Goal: Task Accomplishment & Management: Complete application form

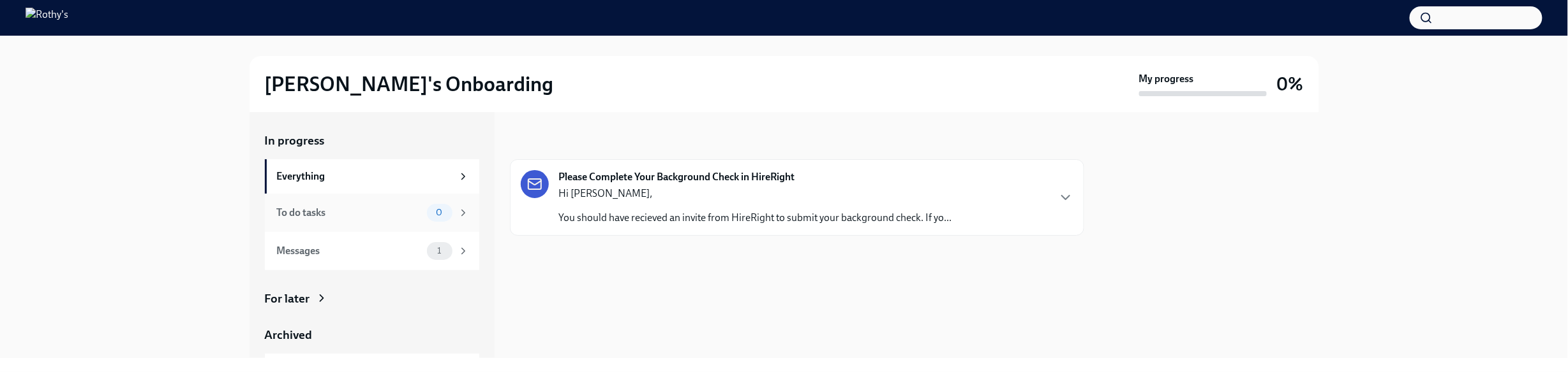
click at [408, 215] on div "To do tasks" at bounding box center [350, 213] width 145 height 14
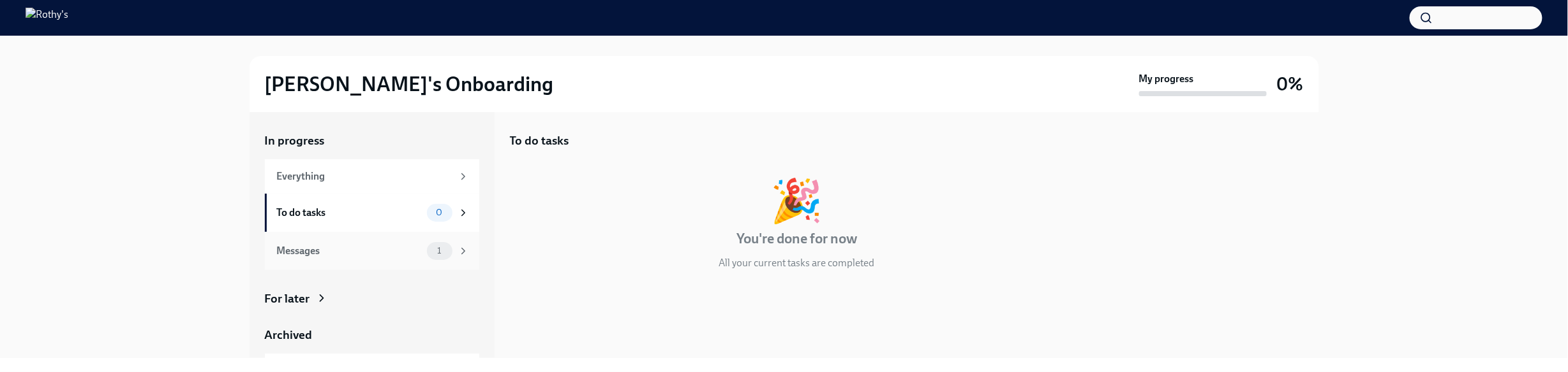
click at [393, 244] on div "Messages" at bounding box center [350, 251] width 145 height 14
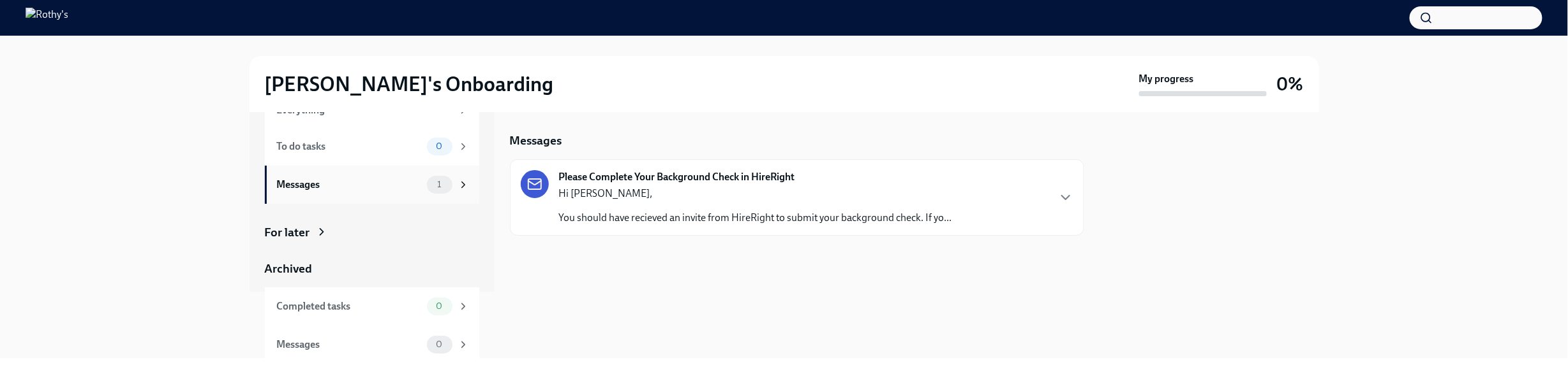
scroll to position [71, 0]
click at [345, 307] on div "Completed tasks" at bounding box center [350, 301] width 145 height 14
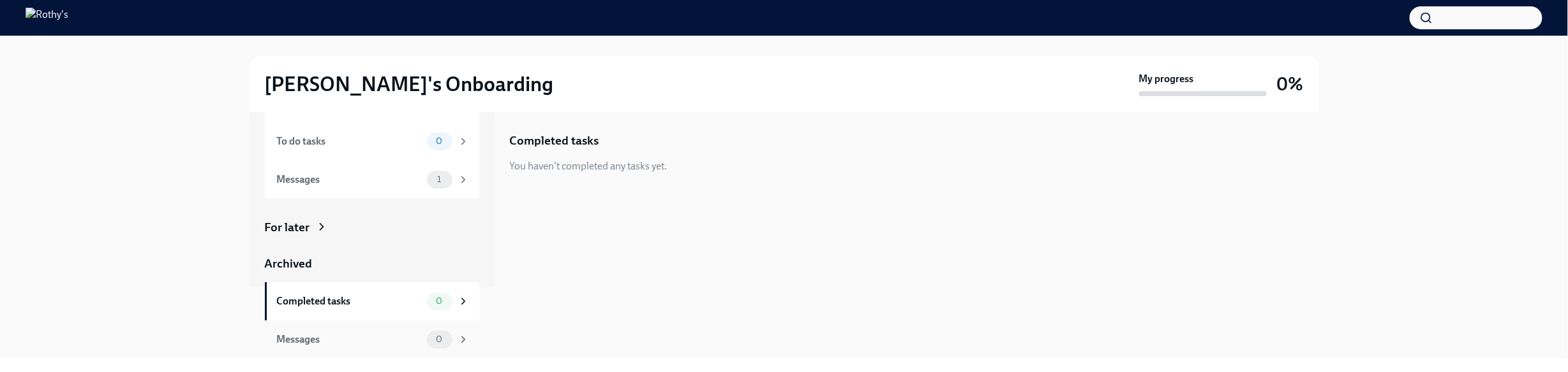
click at [347, 334] on div "Messages" at bounding box center [350, 340] width 145 height 14
click at [311, 238] on div "In progress Everything To do tasks 0 Messages 1 For later Archived Completed ta…" at bounding box center [372, 210] width 215 height 298
click at [308, 227] on div "For later" at bounding box center [288, 227] width 46 height 16
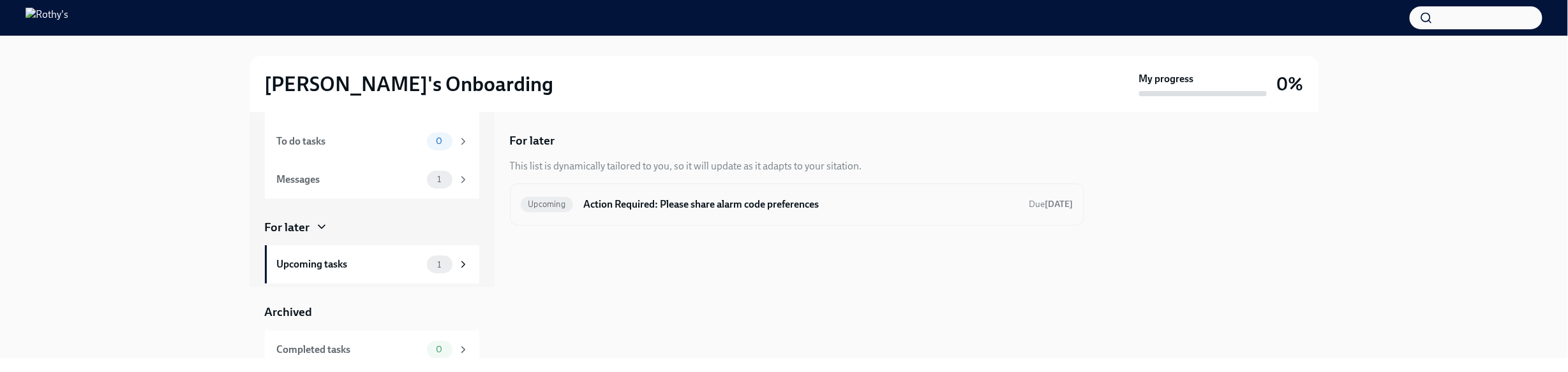
click at [764, 218] on div "Upcoming Action Required: Please share alarm code preferences Due [DATE]" at bounding box center [797, 205] width 575 height 42
click at [753, 211] on h6 "Action Required: Please share alarm code preferences" at bounding box center [801, 204] width 435 height 14
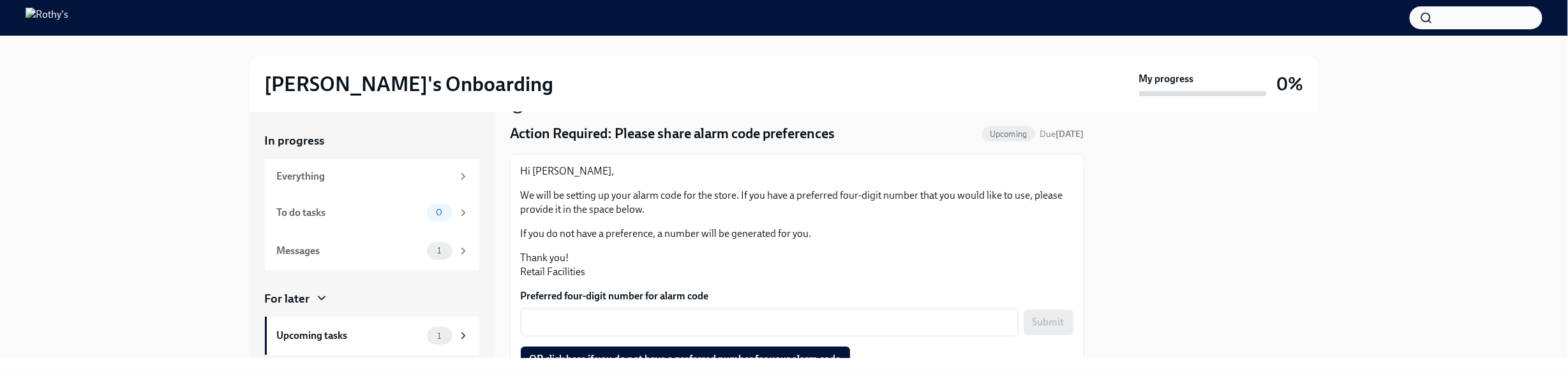
scroll to position [67, 0]
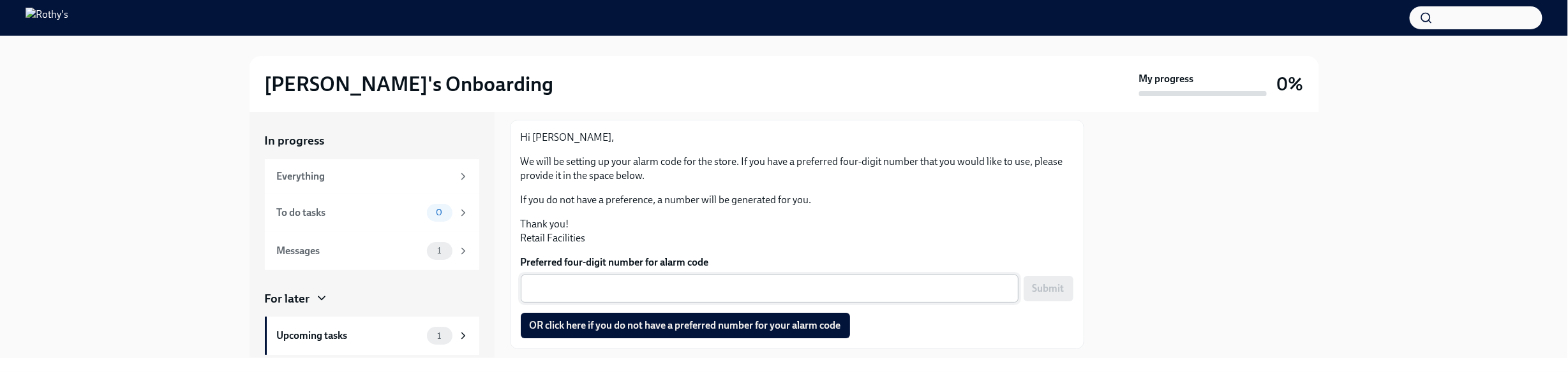
click at [748, 280] on div "x ​" at bounding box center [770, 288] width 497 height 28
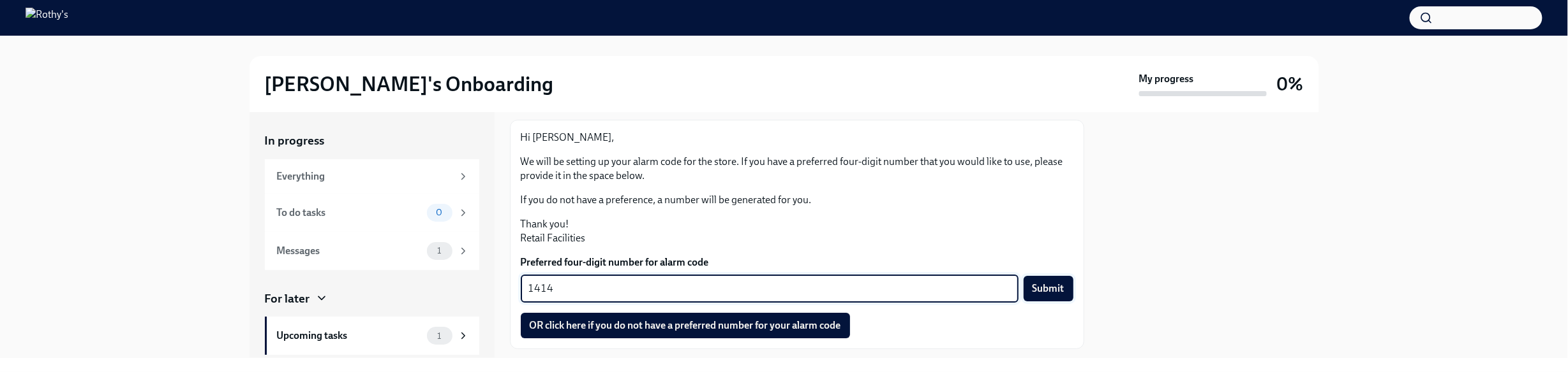
type textarea "1414"
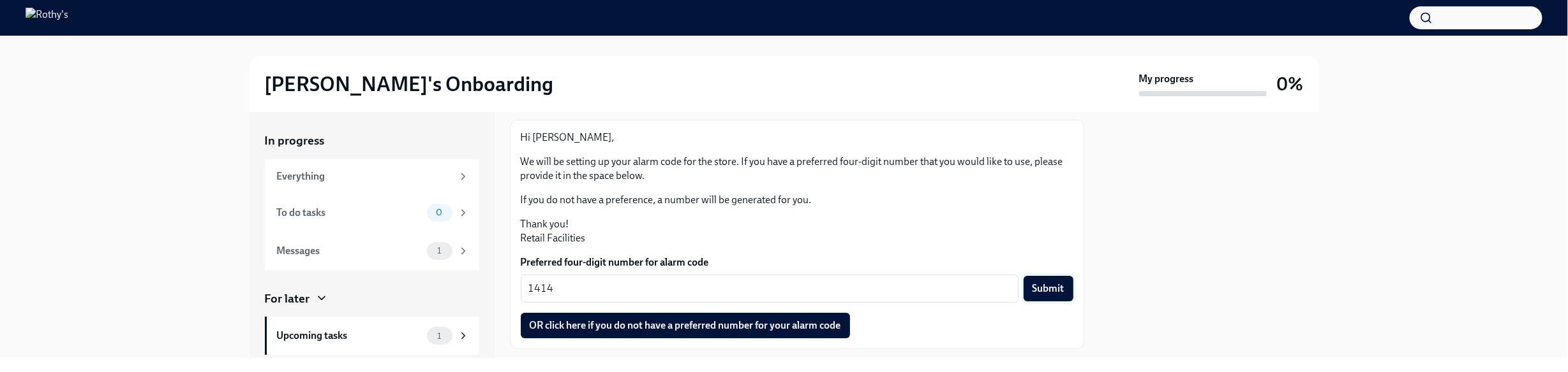
click at [1046, 300] on button "Submit" at bounding box center [1048, 288] width 50 height 25
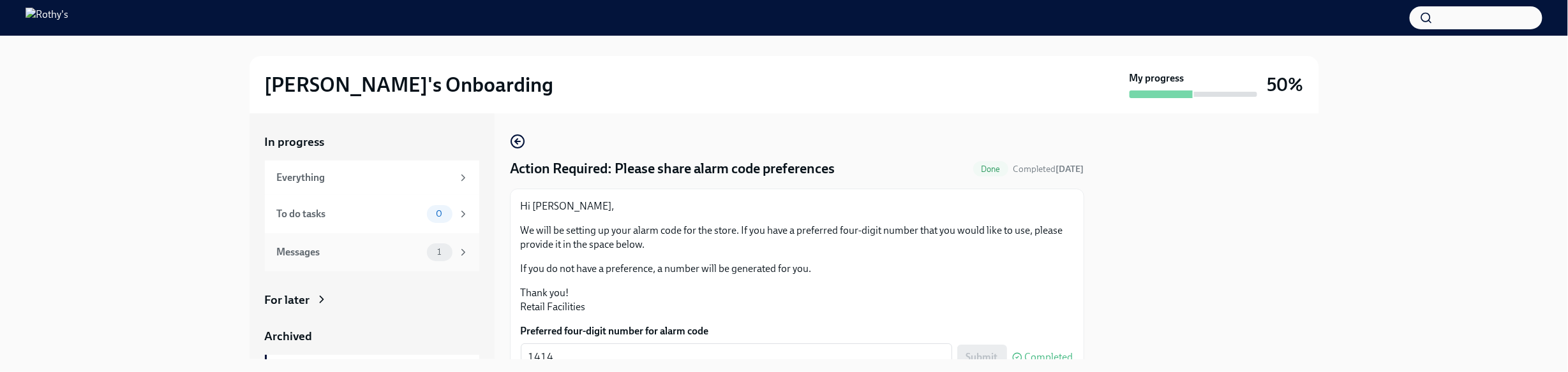
click at [353, 249] on div "Messages" at bounding box center [350, 252] width 145 height 14
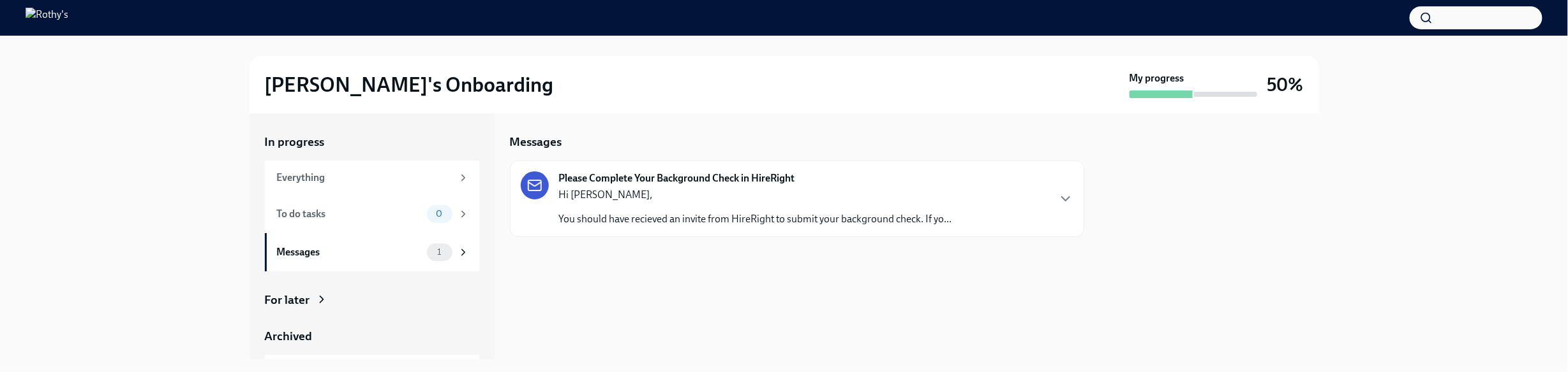
click at [749, 185] on strong "Please Complete Your Background Check in HireRight" at bounding box center [677, 178] width 236 height 14
